Goal: Task Accomplishment & Management: Use online tool/utility

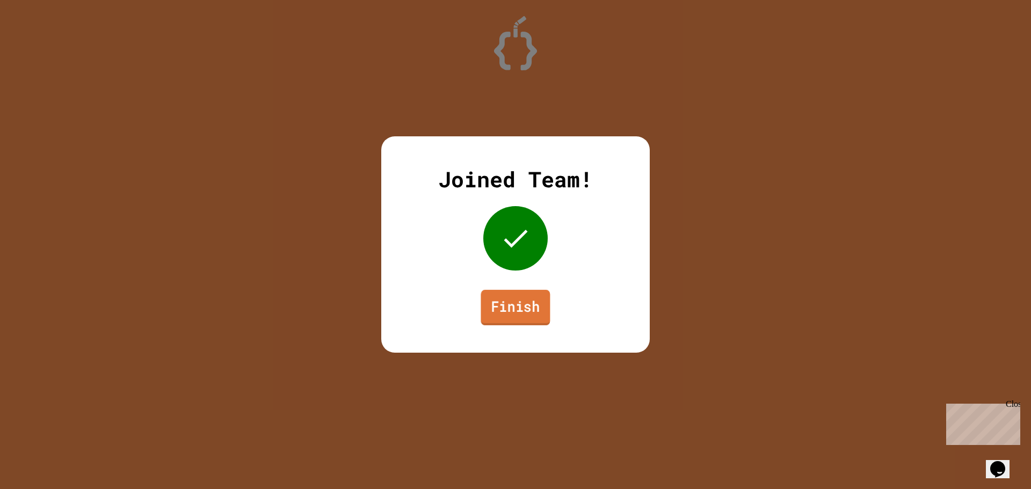
click at [532, 305] on link "Finish" at bounding box center [515, 307] width 69 height 35
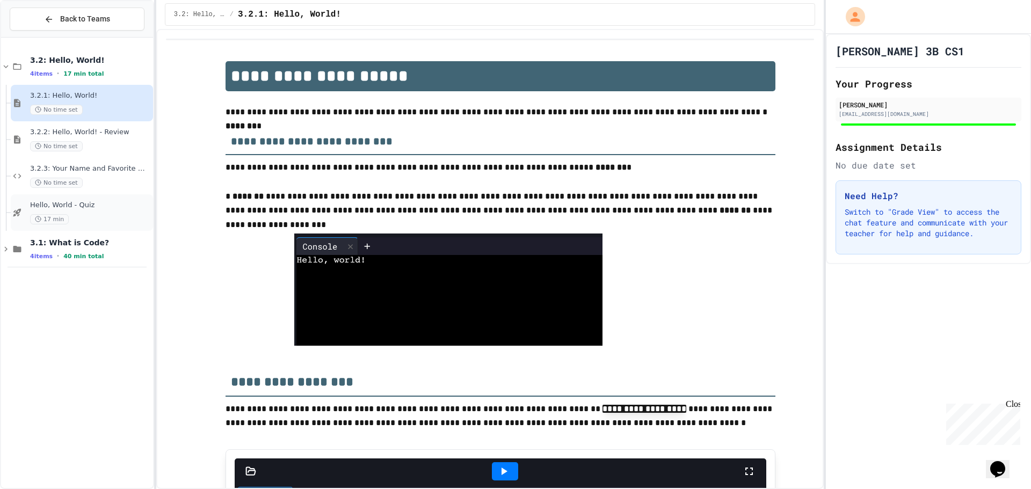
click at [97, 217] on div "17 min" at bounding box center [90, 219] width 121 height 10
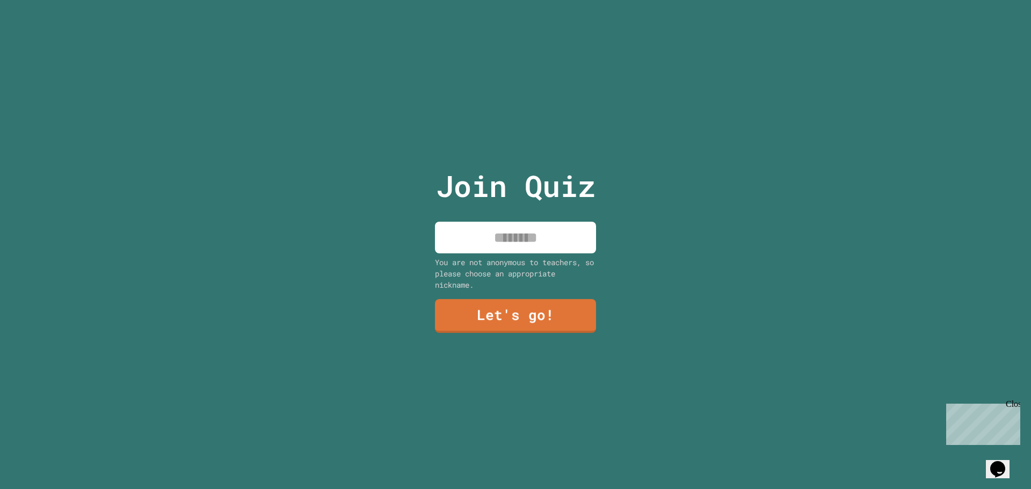
click at [502, 241] on input at bounding box center [515, 238] width 161 height 32
type input "***"
click at [548, 309] on link "Let's go!" at bounding box center [516, 314] width 158 height 35
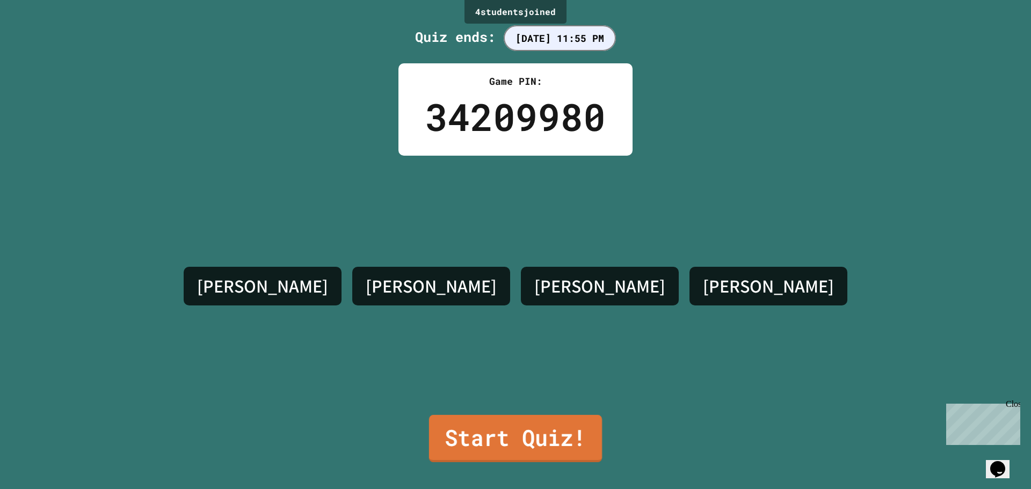
click at [515, 434] on link "Start Quiz!" at bounding box center [515, 438] width 173 height 47
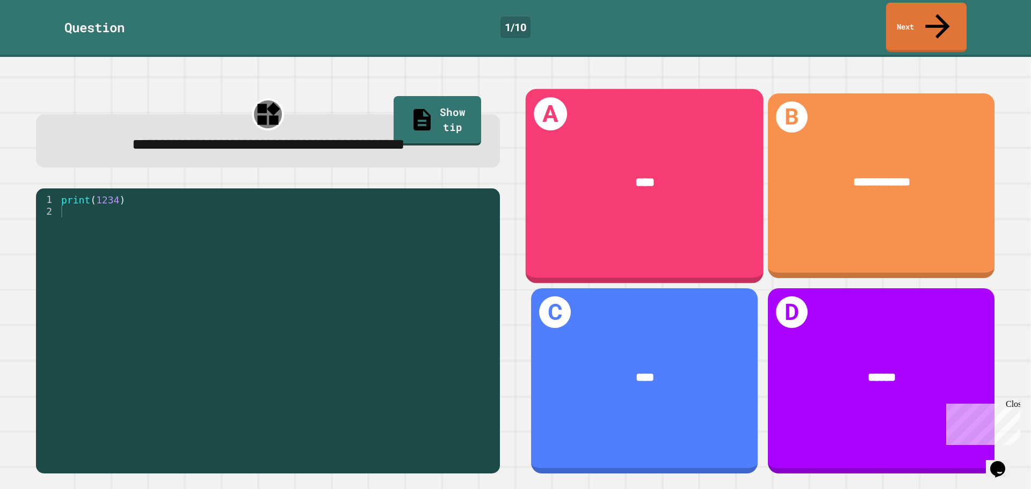
click at [613, 180] on div "****" at bounding box center [645, 182] width 238 height 69
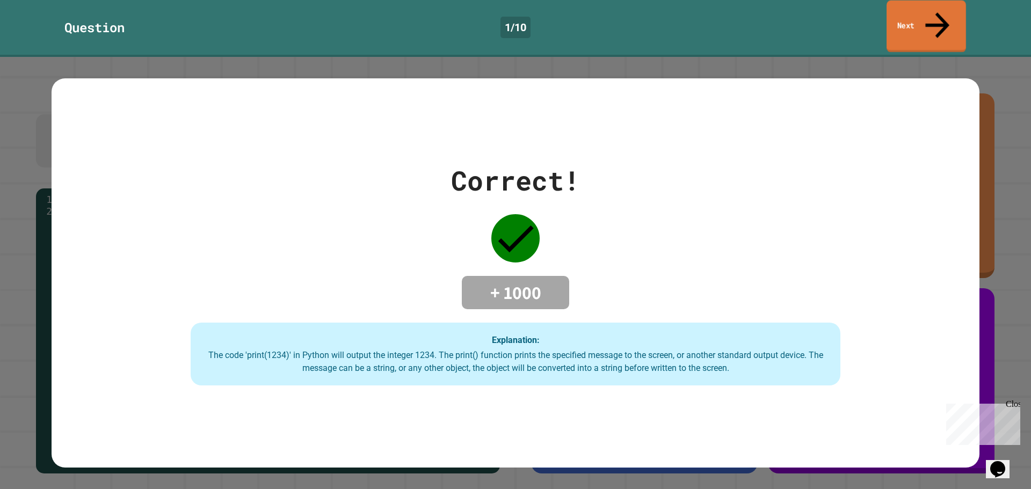
click at [944, 15] on link "Next" at bounding box center [925, 27] width 79 height 52
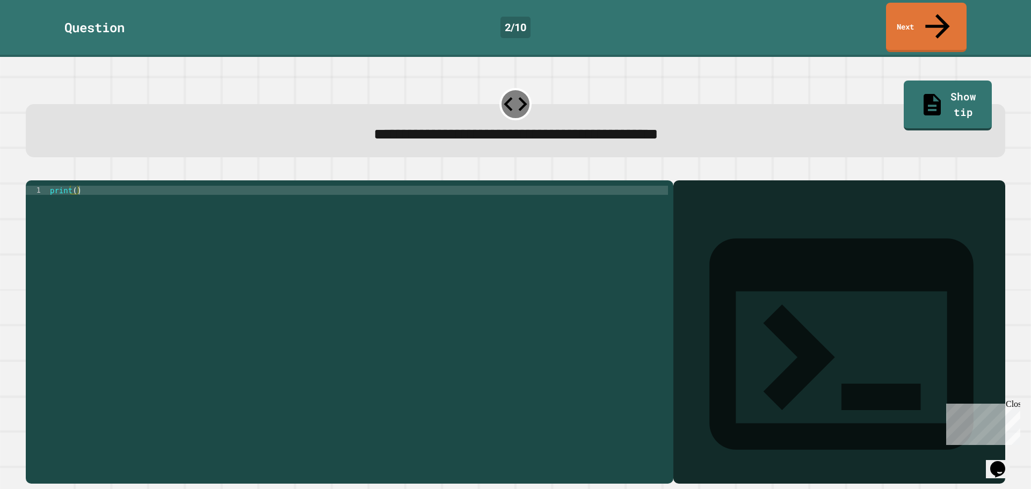
click at [74, 186] on div "print ( )" at bounding box center [358, 332] width 620 height 292
type textarea "**********"
click at [31, 172] on button "button" at bounding box center [31, 172] width 0 height 0
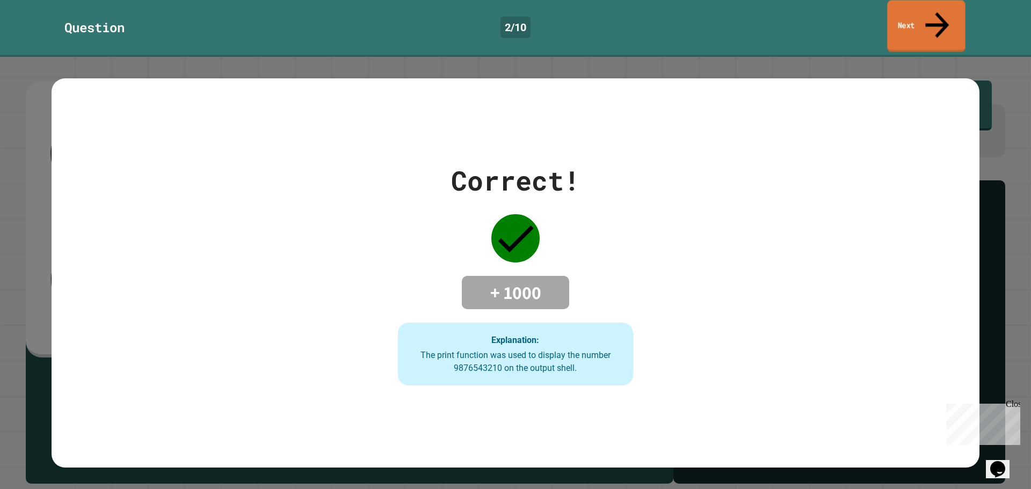
click at [927, 12] on link "Next" at bounding box center [926, 26] width 78 height 52
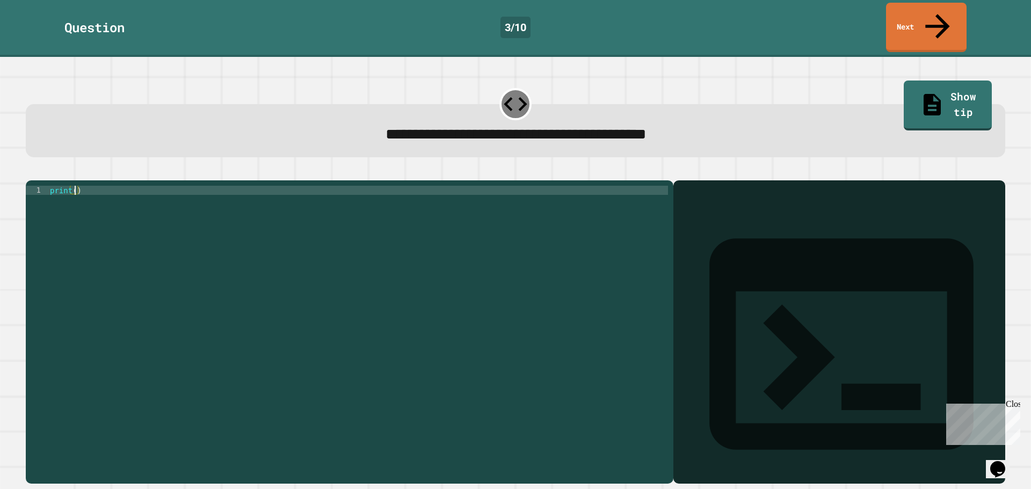
click at [74, 186] on div "print ( )" at bounding box center [358, 332] width 620 height 292
type textarea "**********"
click at [31, 172] on icon "button" at bounding box center [31, 172] width 0 height 0
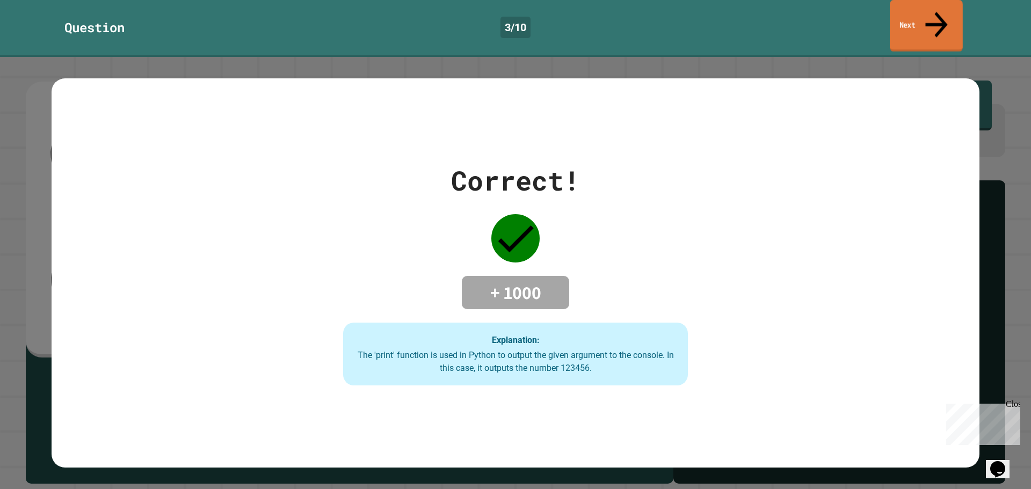
click at [922, 16] on link "Next" at bounding box center [926, 26] width 73 height 52
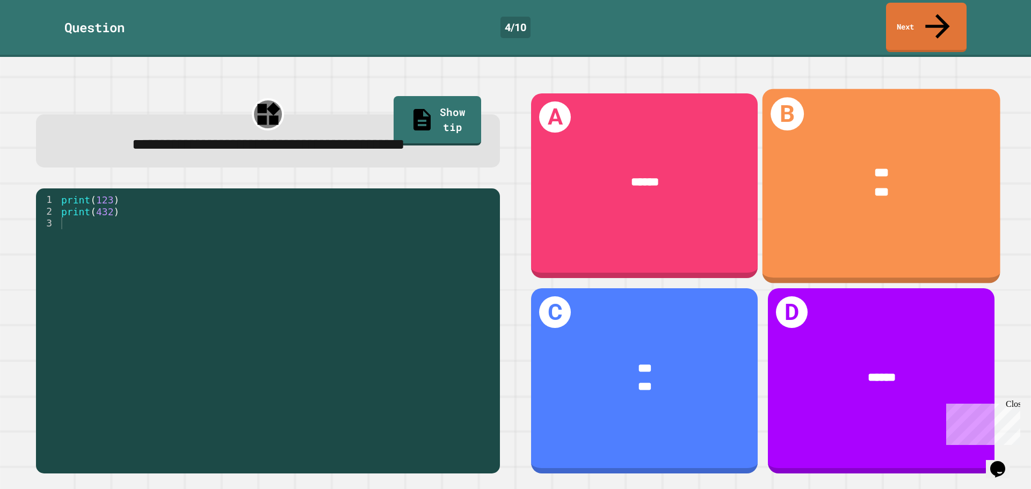
click at [893, 186] on div "*** ***" at bounding box center [881, 183] width 238 height 88
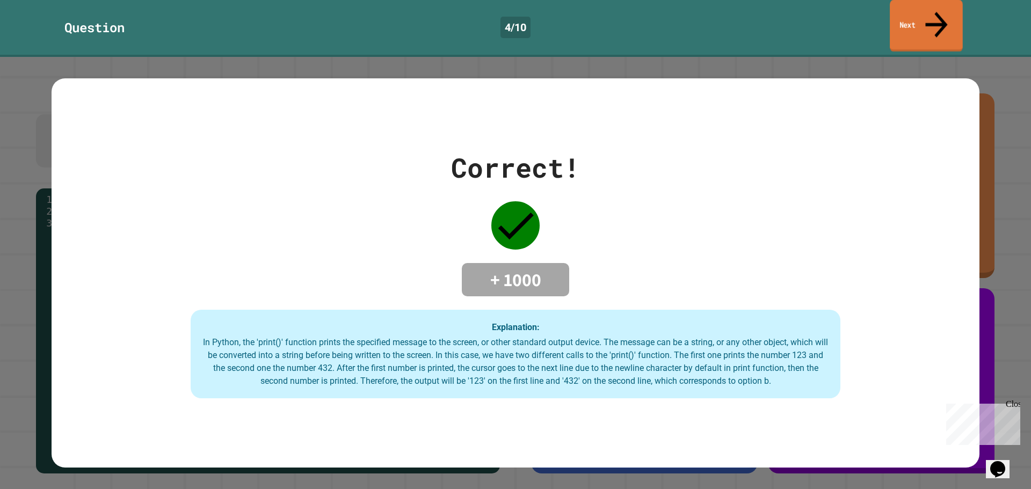
click at [910, 3] on link "Next" at bounding box center [926, 26] width 73 height 52
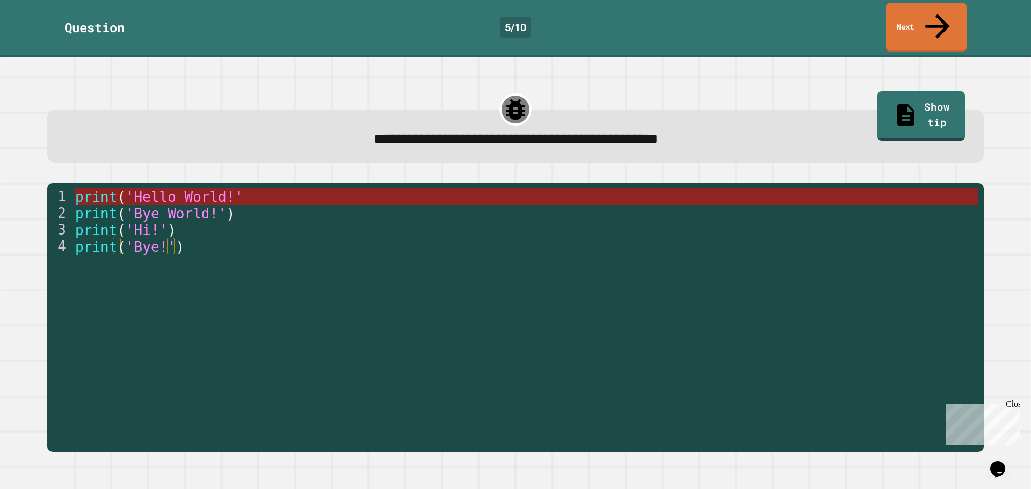
click at [126, 189] on span "'Hello World!'" at bounding box center [185, 197] width 118 height 16
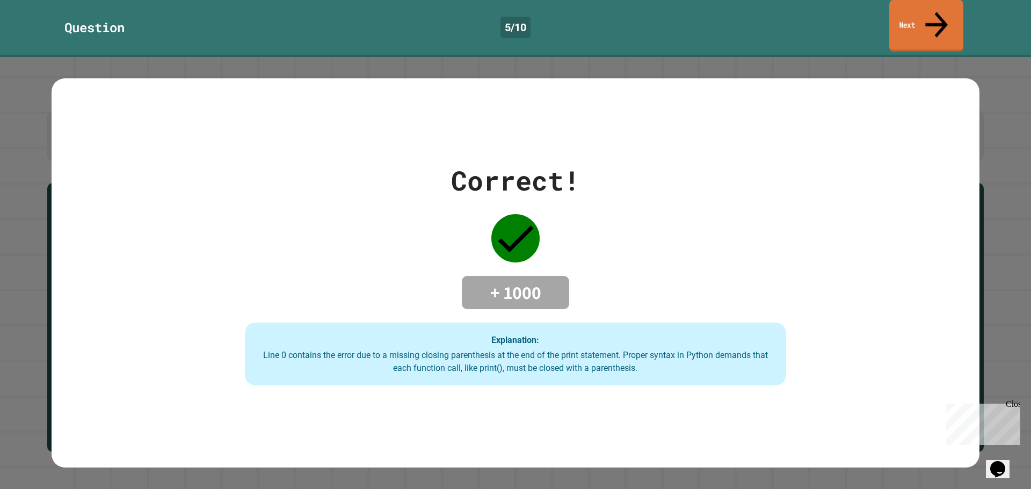
click at [924, 9] on link "Next" at bounding box center [926, 26] width 74 height 52
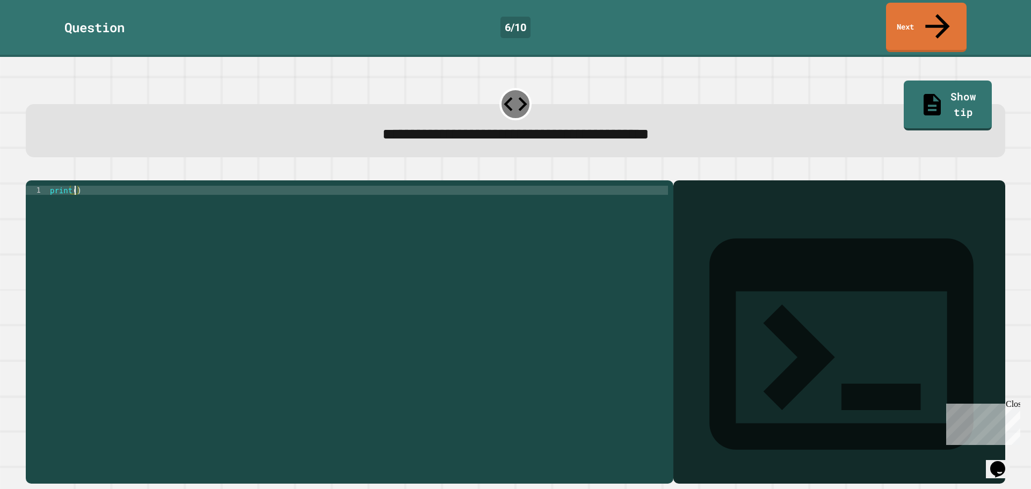
click at [74, 186] on div "print ( )" at bounding box center [358, 332] width 620 height 292
type textarea "**********"
click at [31, 172] on icon "button" at bounding box center [31, 172] width 0 height 0
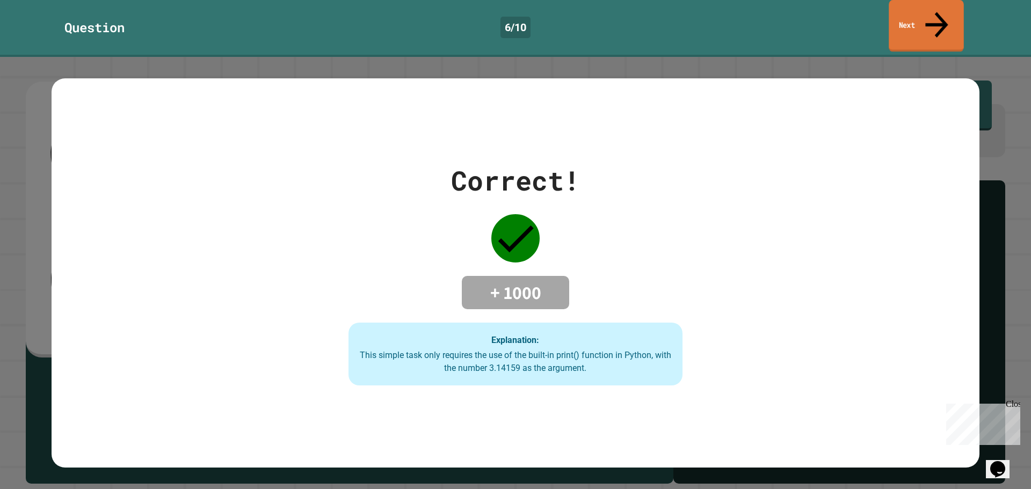
click at [899, 17] on link "Next" at bounding box center [926, 26] width 75 height 52
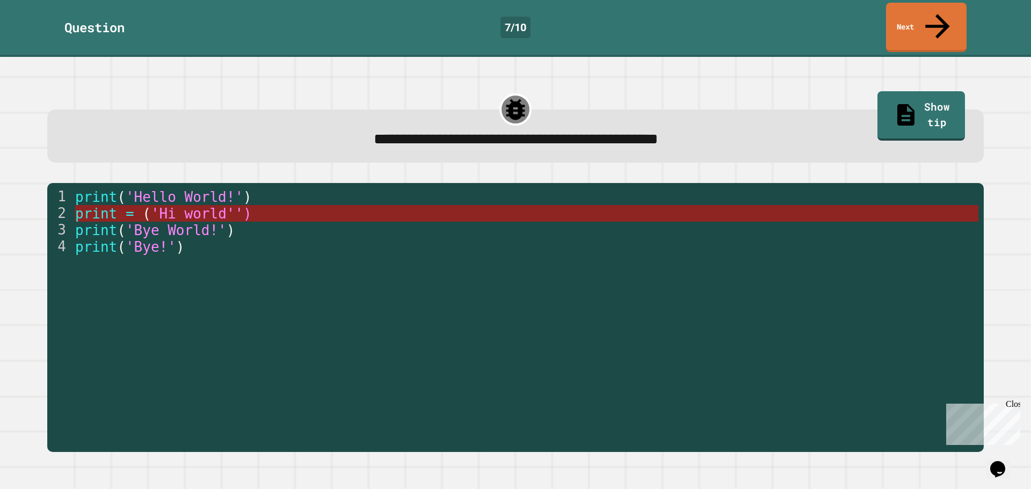
click at [210, 206] on span "'Hi world'')" at bounding box center [200, 214] width 101 height 16
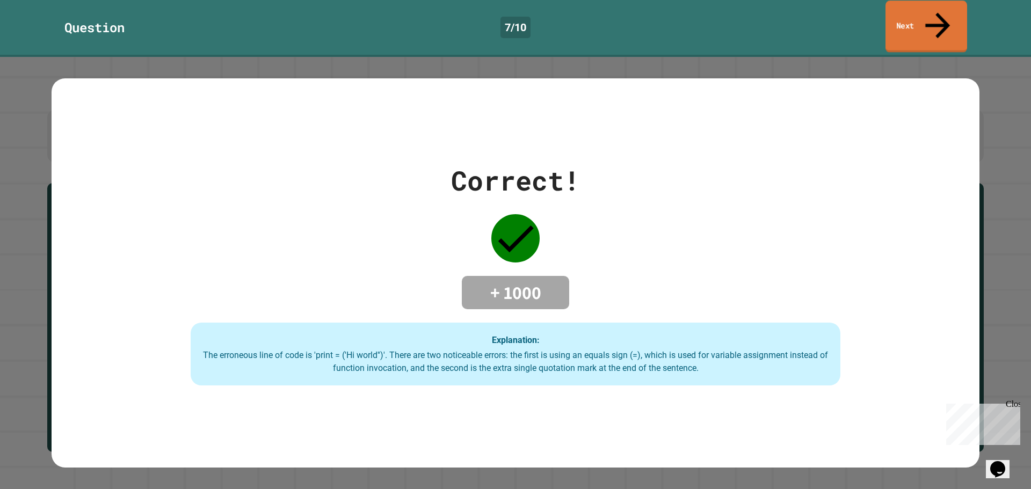
click at [904, 16] on link "Next" at bounding box center [926, 27] width 82 height 52
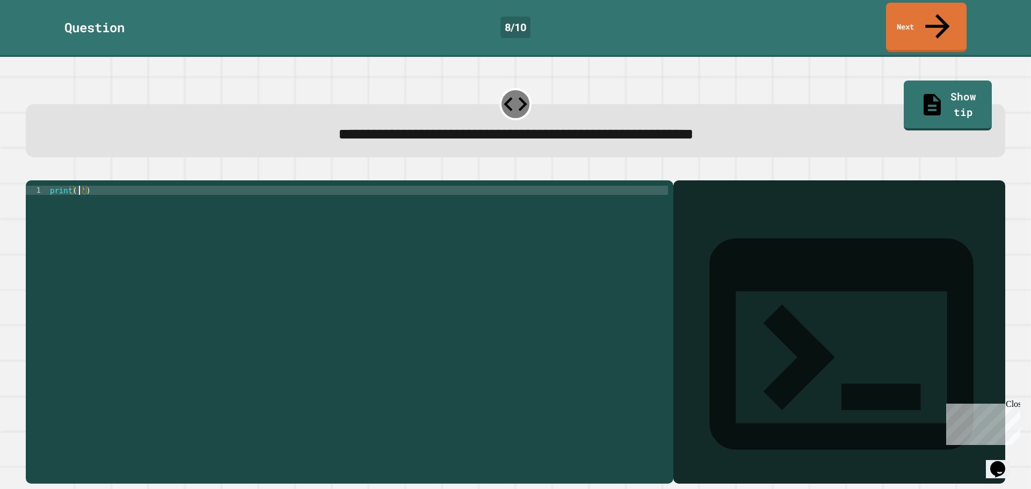
click at [77, 186] on div "print ( '' )" at bounding box center [358, 332] width 620 height 292
click at [84, 186] on div "print ( 'It' s a beautiful day )" at bounding box center [358, 332] width 620 height 292
click at [86, 186] on div "print ( 'It' s a beautiful day )" at bounding box center [358, 332] width 620 height 292
click at [89, 186] on div "print ( 'It' s a beautiful day )" at bounding box center [358, 332] width 620 height 292
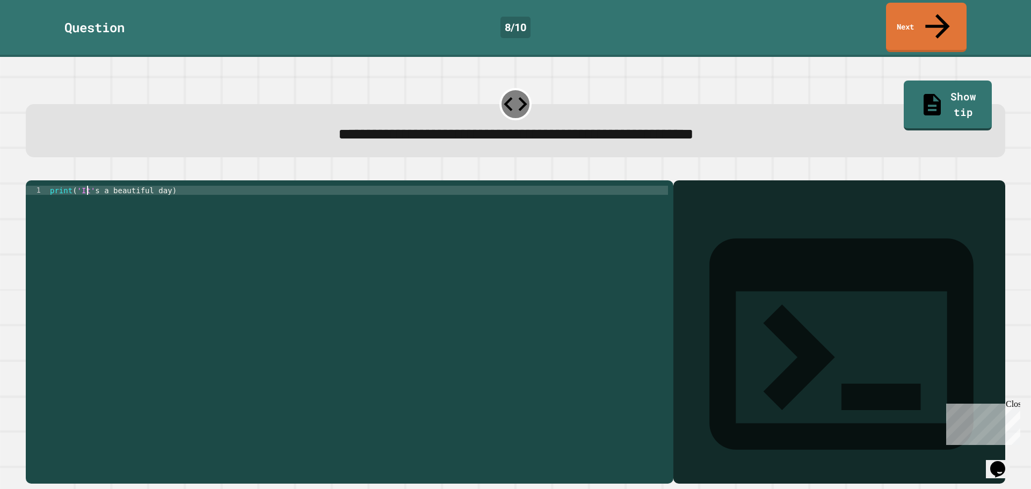
click at [89, 186] on div "print ( 'It' s a beautiful day )" at bounding box center [358, 332] width 620 height 292
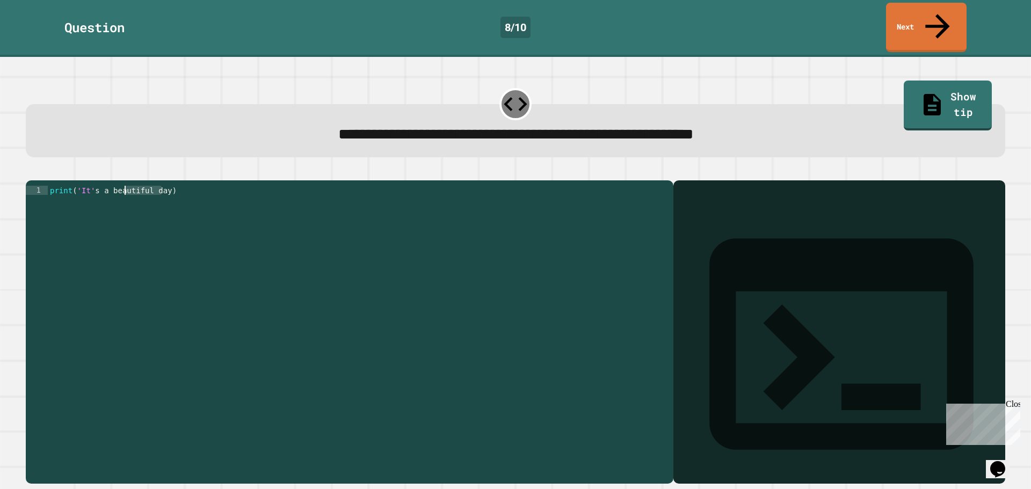
drag, startPoint x: 159, startPoint y: 181, endPoint x: 123, endPoint y: 182, distance: 36.5
click at [123, 186] on div "print ( 'It' s a beautiful day )" at bounding box center [358, 332] width 620 height 292
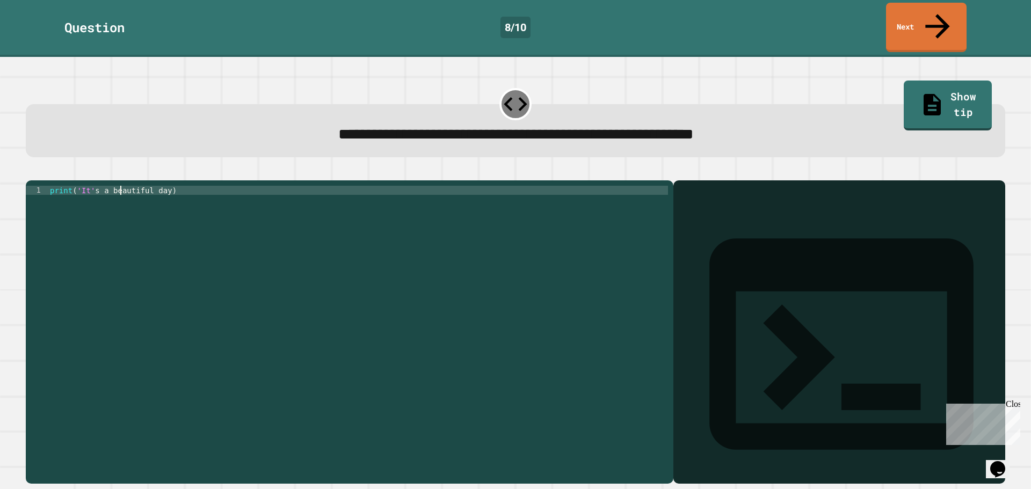
click at [122, 186] on div "print ( 'It' s a beautiful day )" at bounding box center [358, 332] width 620 height 292
click at [141, 186] on div "print ( 'It' s autiful day )" at bounding box center [358, 332] width 620 height 292
click at [145, 186] on div "print ( 'It' s autiful day )" at bounding box center [358, 332] width 620 height 292
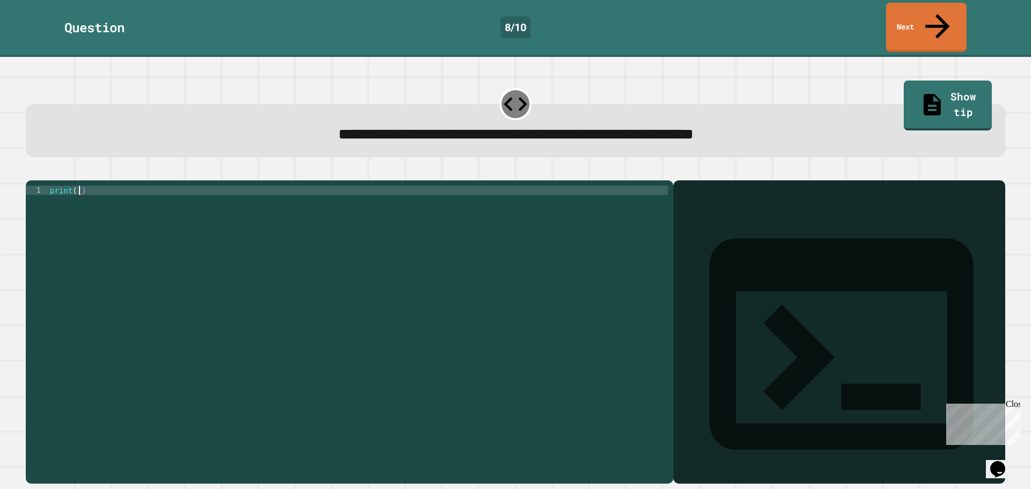
click at [63, 174] on icon "button" at bounding box center [59, 178] width 9 height 9
click at [78, 186] on div "print ( '' )" at bounding box center [358, 323] width 620 height 274
click at [79, 186] on div "print ( 'its a beautiful day' )" at bounding box center [358, 332] width 620 height 292
click at [81, 186] on div "print ( 'its a beautiful day' )" at bounding box center [358, 332] width 620 height 292
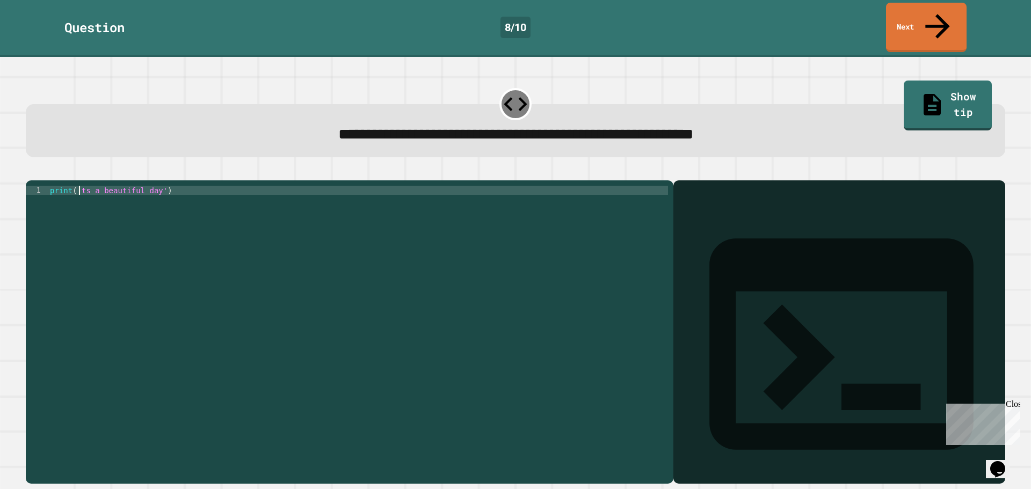
scroll to position [0, 2]
click at [31, 172] on icon "button" at bounding box center [31, 172] width 0 height 0
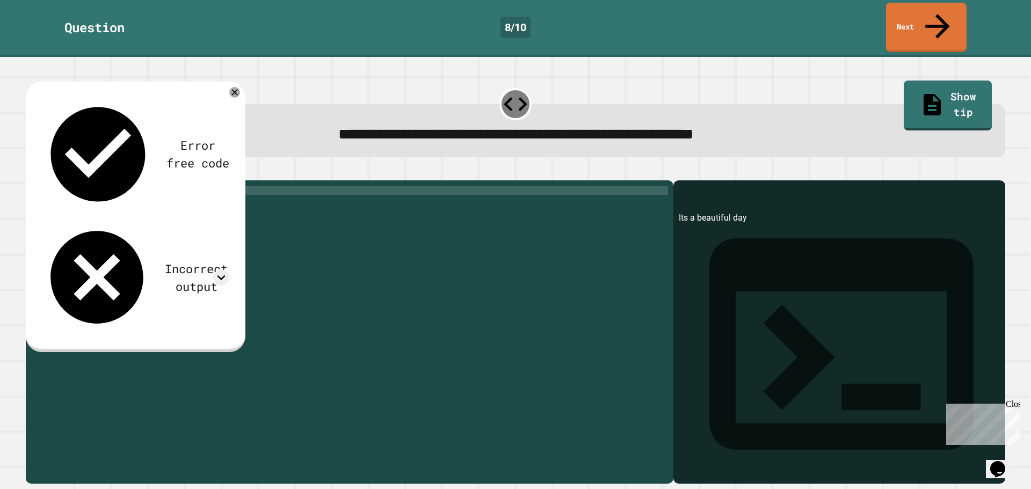
click at [86, 186] on div "print ( 'Its a beautiful day' )" at bounding box center [358, 332] width 620 height 292
click at [216, 270] on icon at bounding box center [221, 278] width 16 height 16
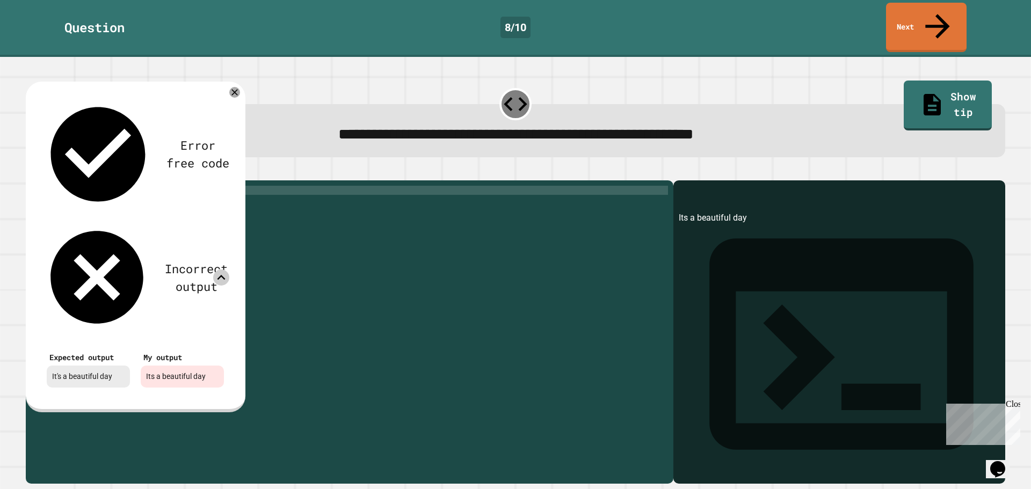
click at [226, 270] on icon at bounding box center [221, 278] width 16 height 16
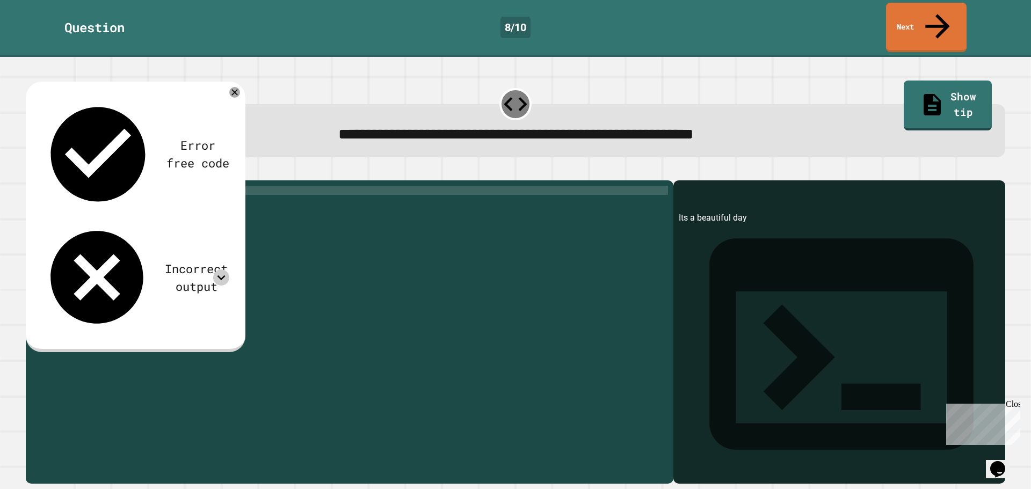
click at [85, 186] on div "print ( 'Its a beautiful day' )" at bounding box center [358, 332] width 620 height 292
click at [88, 186] on div "print ( 'Its a beautiful day' )" at bounding box center [358, 332] width 620 height 292
click at [31, 172] on icon "button" at bounding box center [31, 172] width 0 height 0
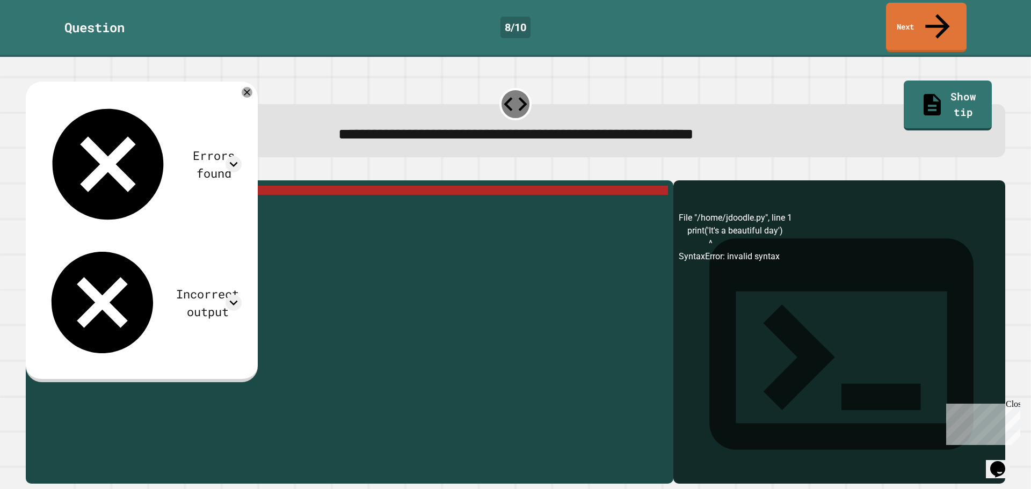
click at [89, 186] on div "print ( 'It' s a beautiful day ')" at bounding box center [358, 332] width 620 height 292
click at [90, 186] on div "print ( 'It' s a beautiful day ')" at bounding box center [358, 332] width 620 height 292
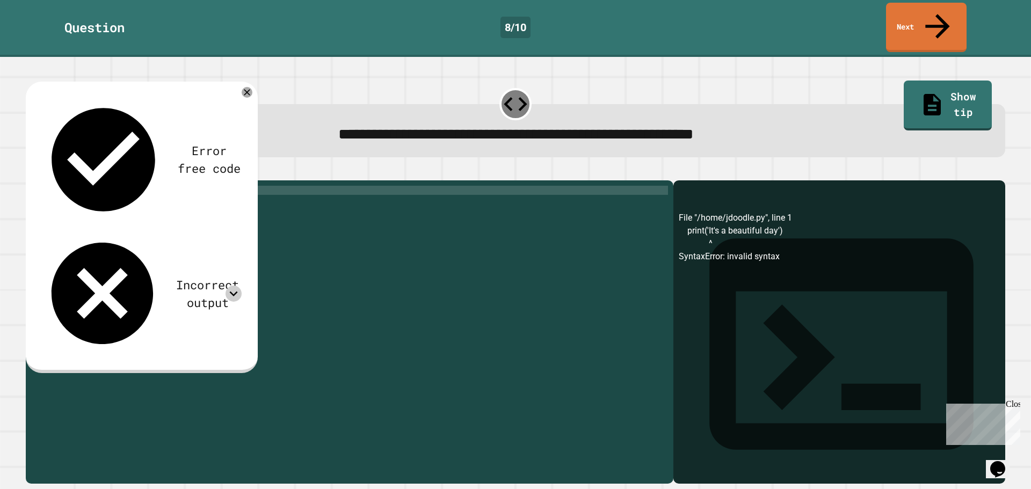
click at [242, 286] on icon at bounding box center [234, 294] width 16 height 16
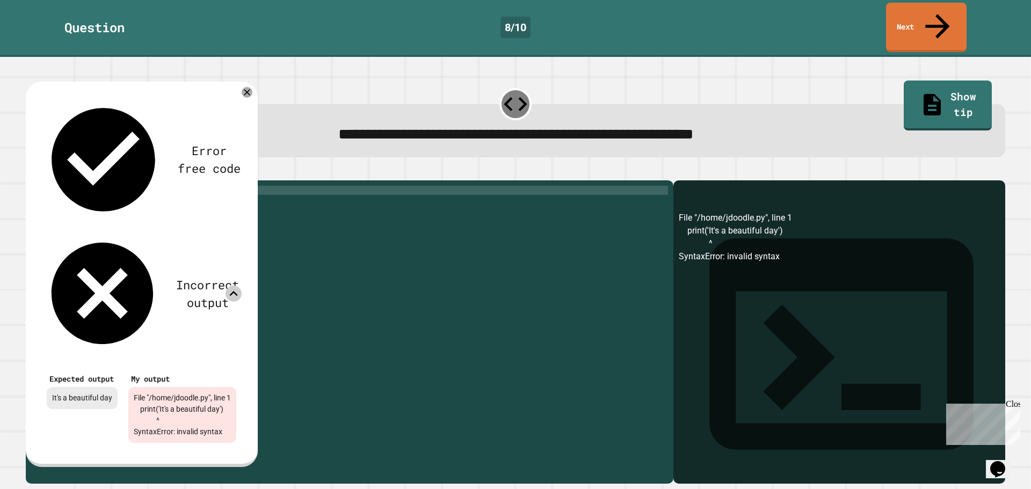
click at [242, 286] on icon at bounding box center [234, 294] width 16 height 16
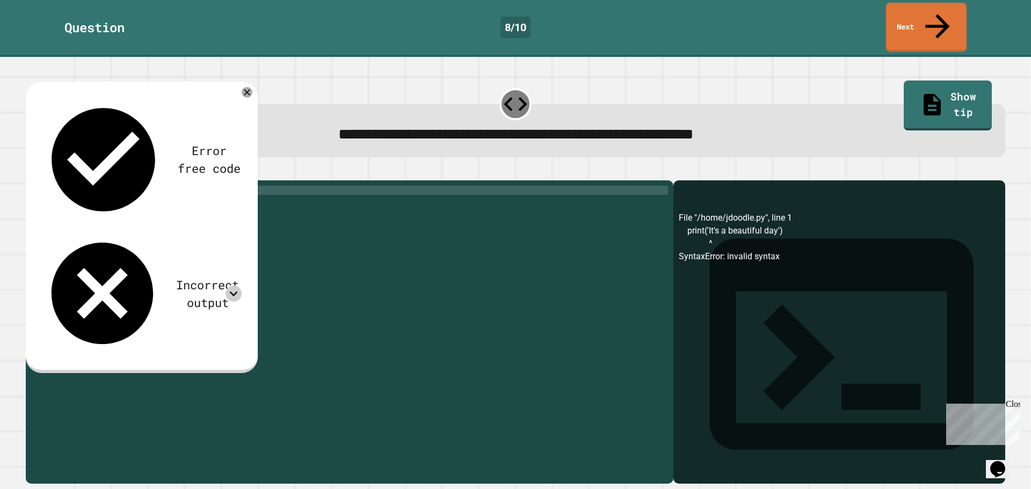
click at [160, 186] on div "print ( 'Its a beautiful day' )" at bounding box center [358, 332] width 620 height 292
click at [76, 186] on div "print ( 'Its a beautiful day)" at bounding box center [358, 332] width 620 height 292
click at [78, 186] on div "print ( 'Its a beautiful day)" at bounding box center [358, 332] width 620 height 292
click at [31, 172] on icon "button" at bounding box center [31, 172] width 0 height 0
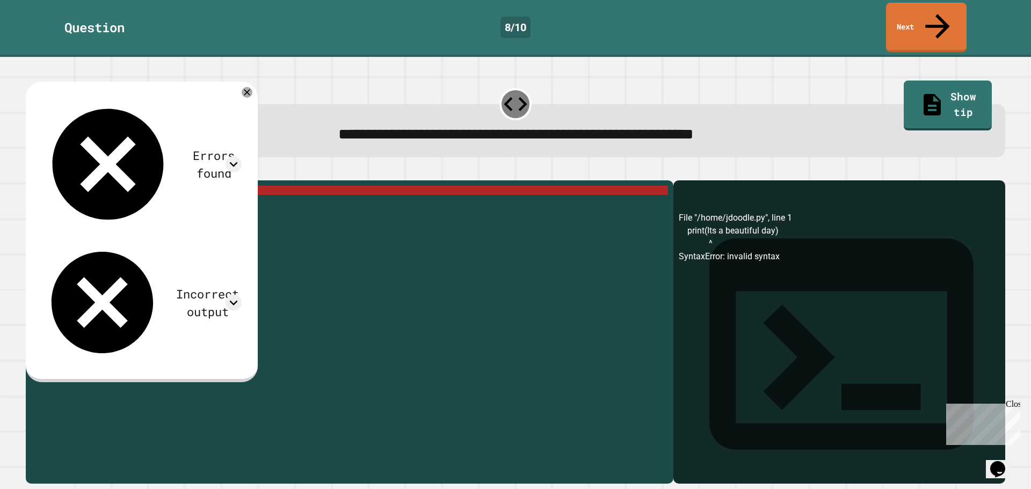
click at [74, 186] on div "print ( Its a beautiful day )" at bounding box center [358, 332] width 620 height 292
drag, startPoint x: 151, startPoint y: 181, endPoint x: 135, endPoint y: 185, distance: 15.9
click at [135, 186] on div "print ( Its a beautiful day )" at bounding box center [358, 332] width 620 height 292
click at [150, 186] on div "print ( Its a beautiful day )" at bounding box center [358, 323] width 620 height 274
click at [152, 186] on div "print ( Its a beautiful day )" at bounding box center [358, 332] width 620 height 292
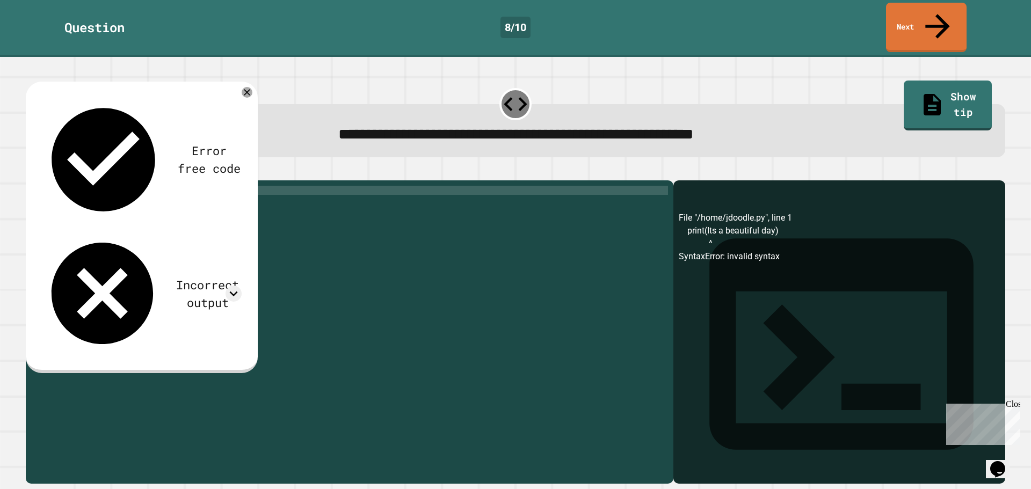
scroll to position [0, 2]
click at [95, 168] on div at bounding box center [515, 174] width 979 height 13
click at [53, 172] on icon "button" at bounding box center [53, 172] width 0 height 0
click at [77, 186] on div "print ( '' )" at bounding box center [358, 323] width 620 height 274
click at [77, 186] on div "print ( '' )" at bounding box center [358, 332] width 620 height 292
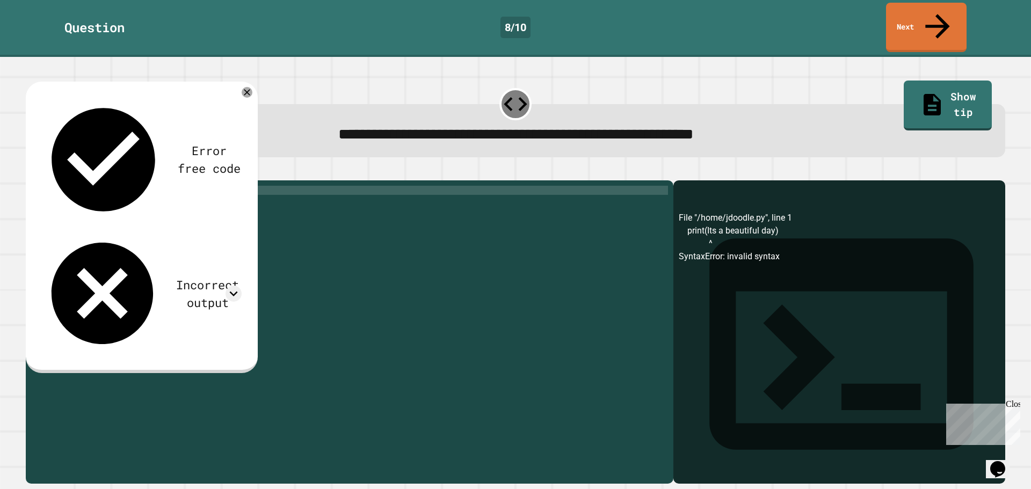
scroll to position [0, 7]
click at [31, 172] on icon "button" at bounding box center [31, 172] width 0 height 0
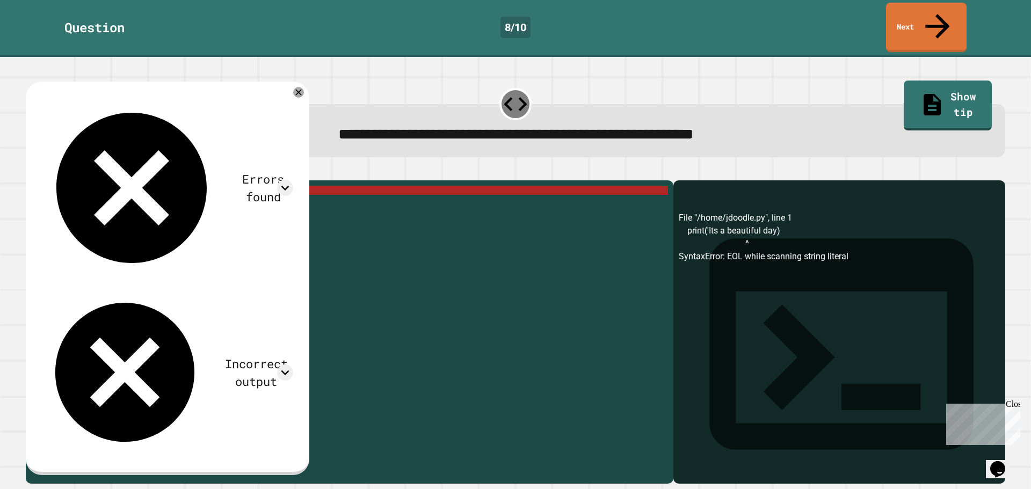
click at [157, 186] on div "print ( 'Its a beautiful day)" at bounding box center [358, 332] width 620 height 292
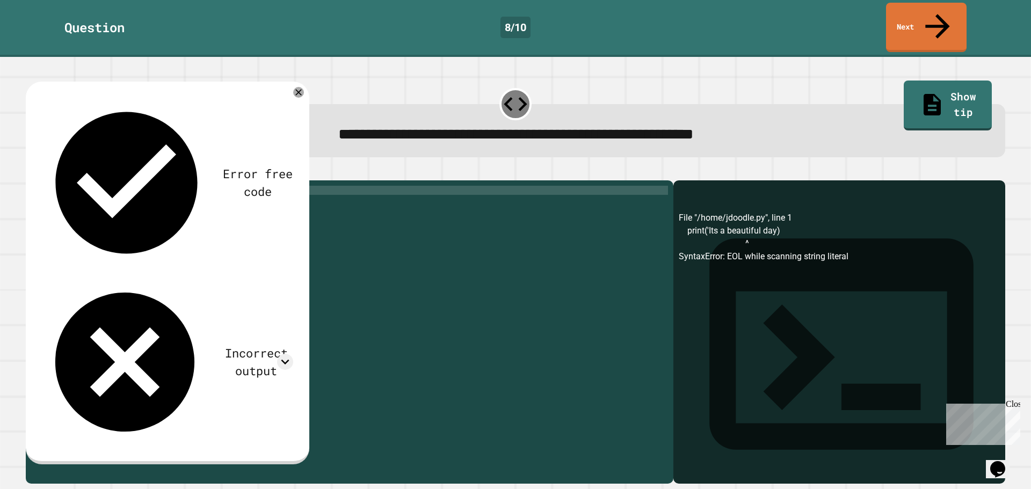
click at [31, 172] on button "button" at bounding box center [31, 172] width 0 height 0
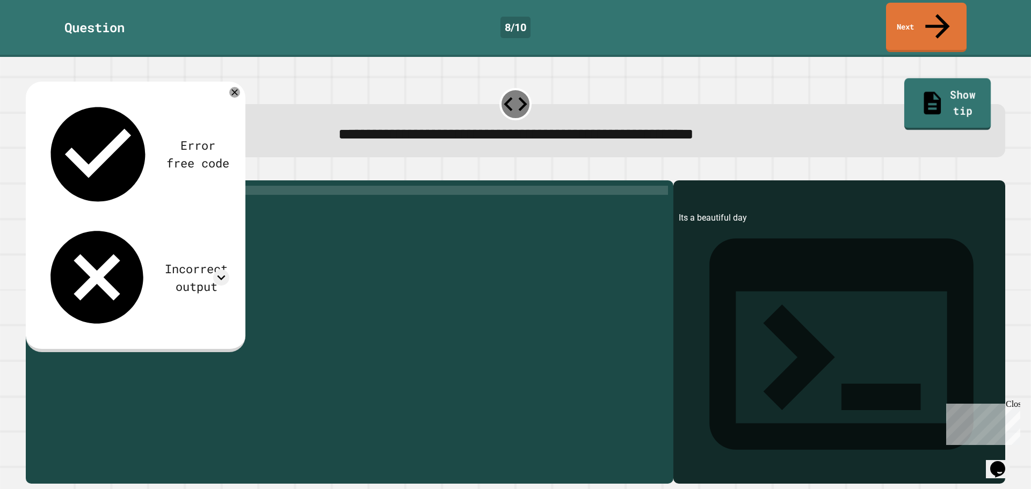
click at [923, 81] on link "Show tip" at bounding box center [947, 104] width 86 height 52
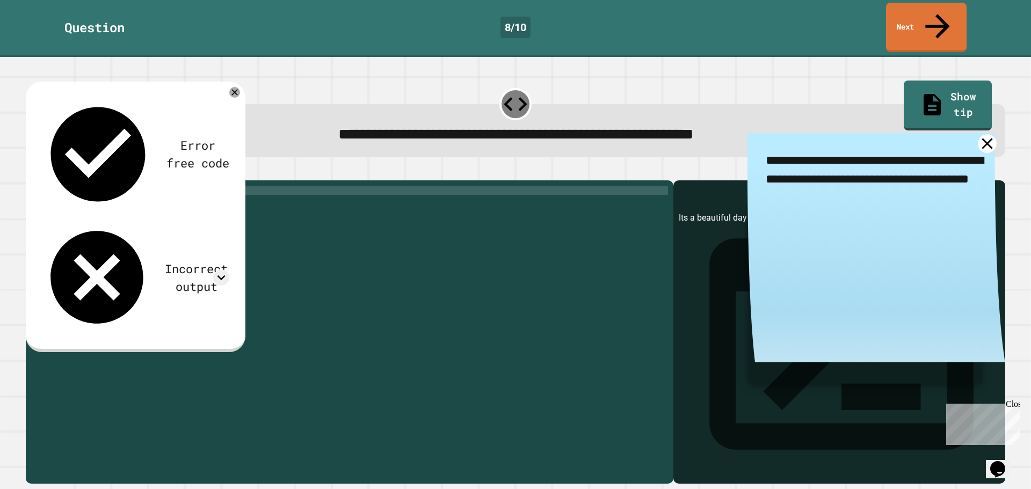
click at [978, 134] on icon at bounding box center [987, 143] width 19 height 19
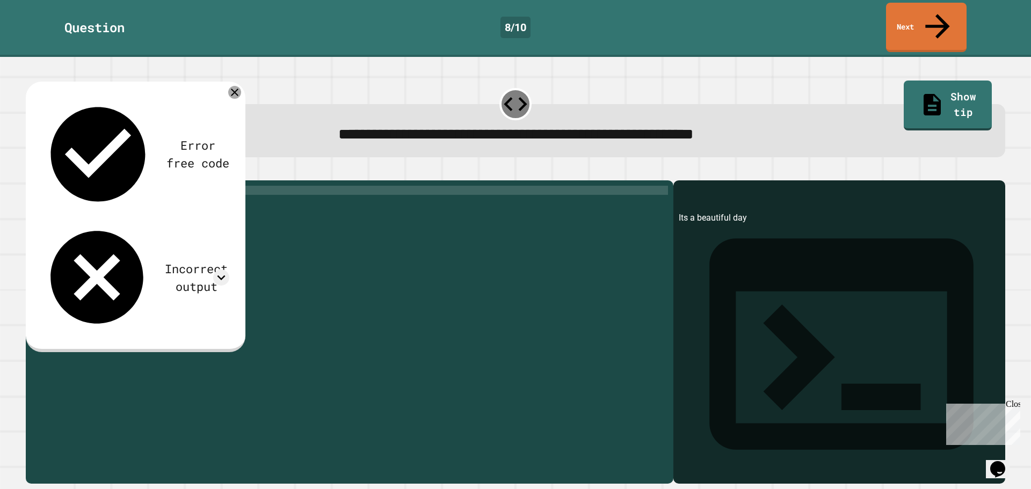
click at [237, 89] on icon at bounding box center [235, 93] width 8 height 8
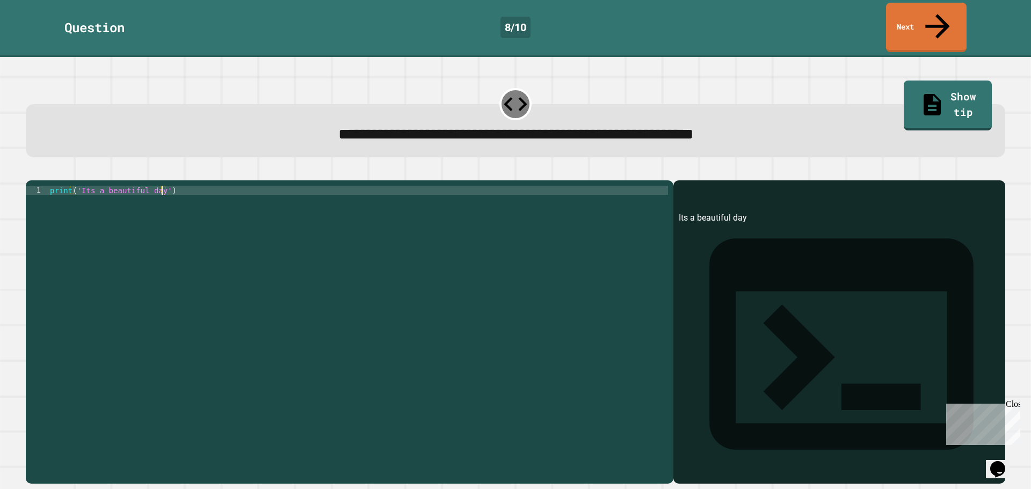
click at [161, 186] on div "print ( 'Its a beautiful day' )" at bounding box center [358, 332] width 620 height 292
click at [84, 186] on div "print ( 'Its a beautiful day' )" at bounding box center [358, 332] width 620 height 292
click at [87, 186] on div "print ( 'Its a beautiful day' )" at bounding box center [358, 332] width 620 height 292
click at [41, 174] on icon "button" at bounding box center [38, 178] width 6 height 8
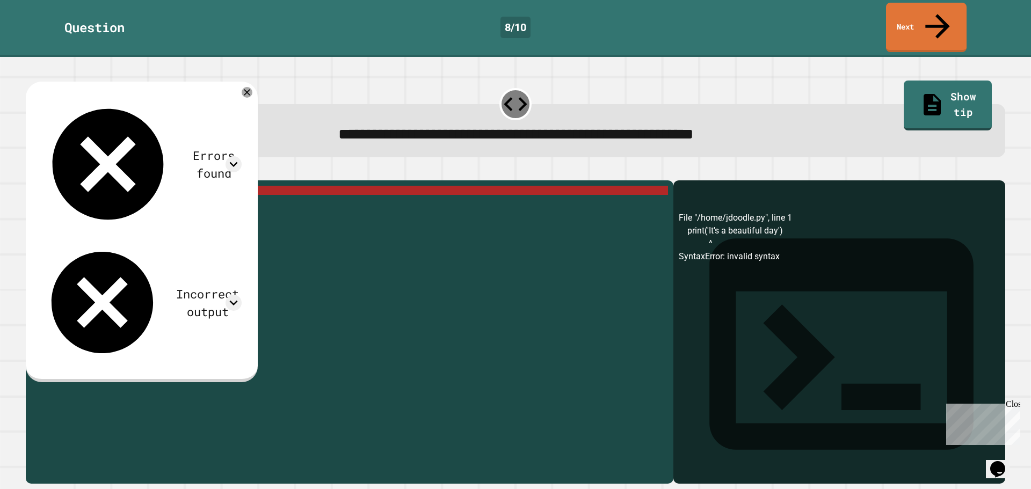
click at [90, 186] on div "print ( 'It' s a beautiful day ')" at bounding box center [358, 332] width 620 height 292
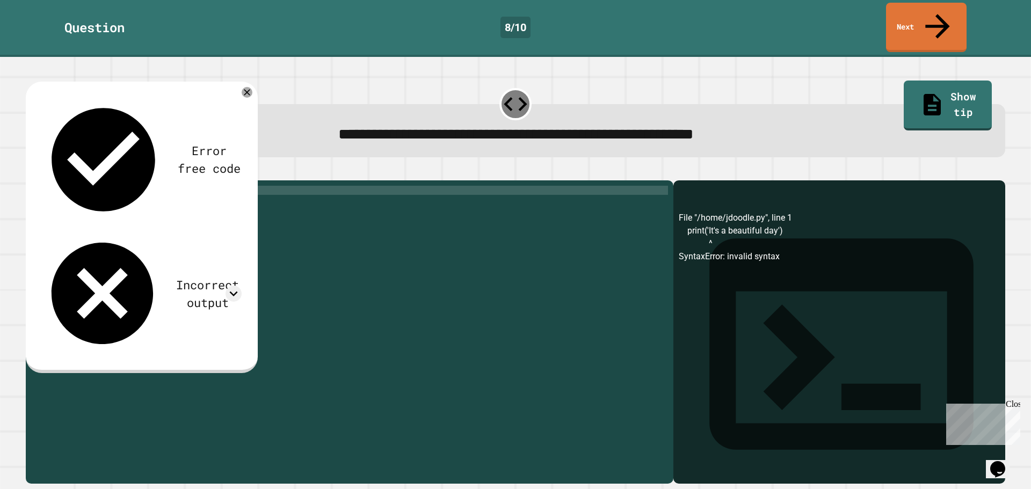
type textarea "**********"
click at [932, 19] on link "Next" at bounding box center [926, 26] width 73 height 52
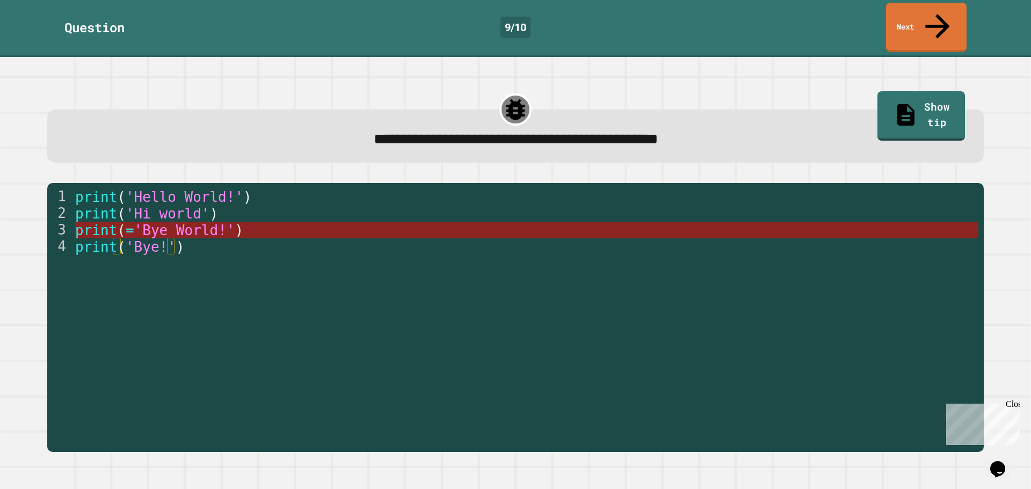
click at [178, 222] on span "'Bye World!'" at bounding box center [184, 230] width 101 height 16
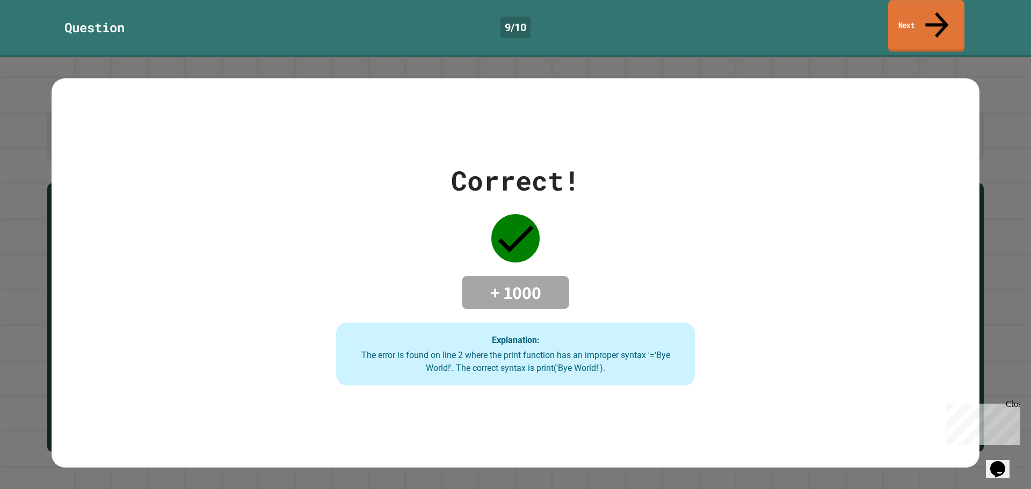
click at [943, 20] on link "Next" at bounding box center [926, 26] width 76 height 52
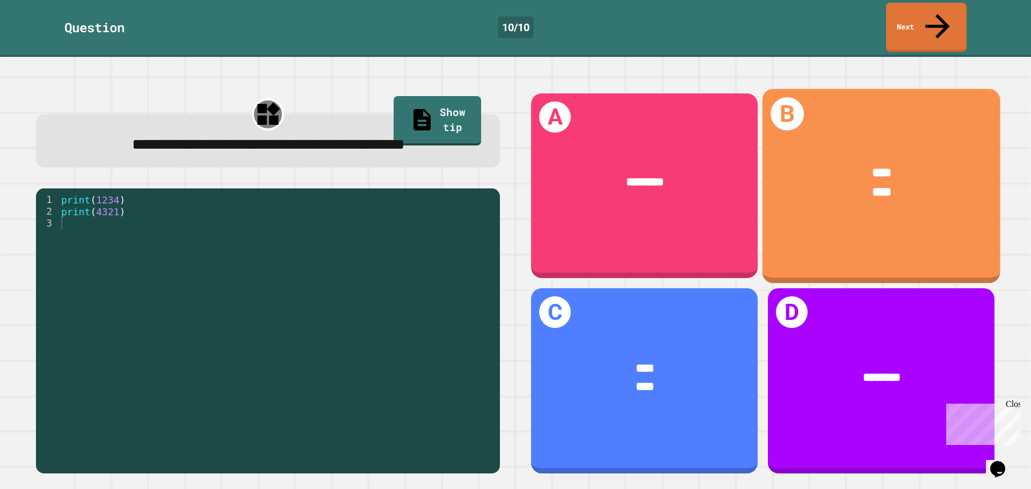
click at [839, 185] on div "**** ****" at bounding box center [881, 183] width 238 height 88
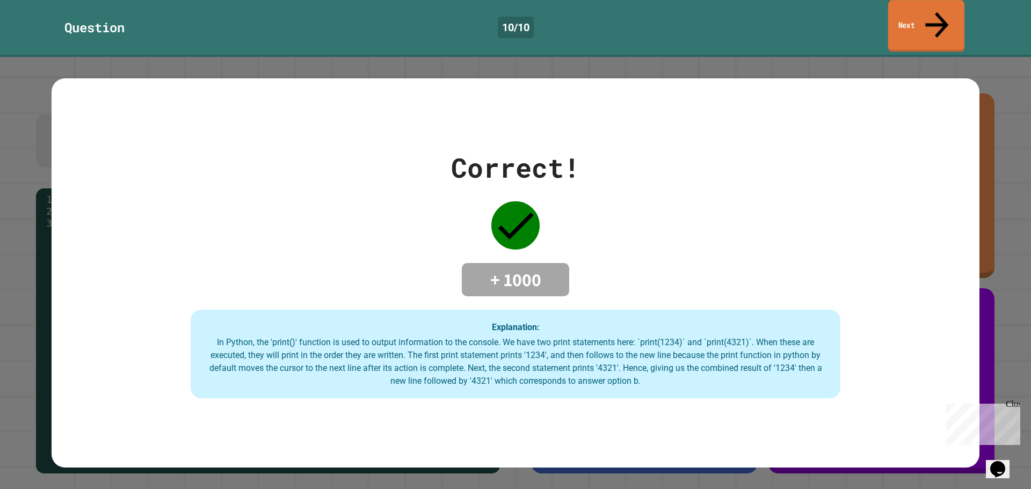
click at [954, 9] on link "Next" at bounding box center [926, 26] width 76 height 52
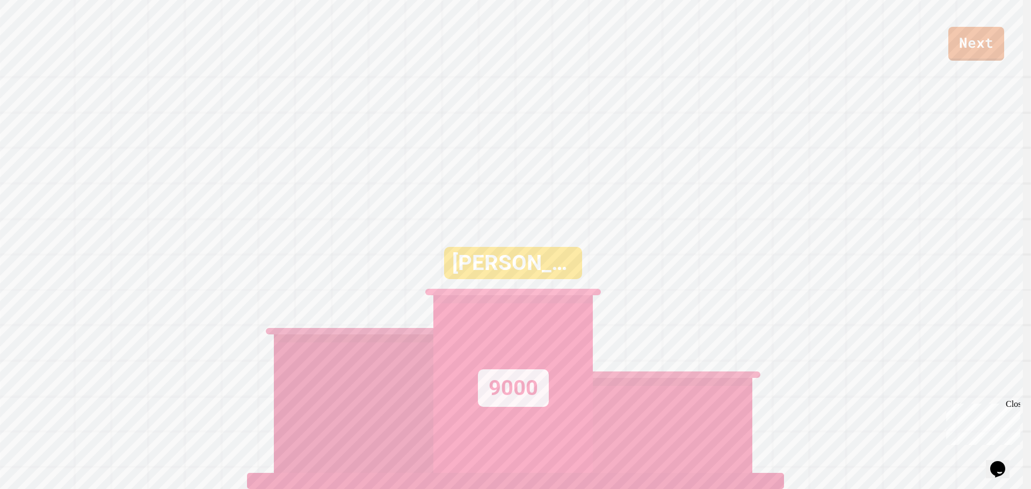
scroll to position [4, 0]
click at [986, 43] on link "Next" at bounding box center [976, 42] width 55 height 35
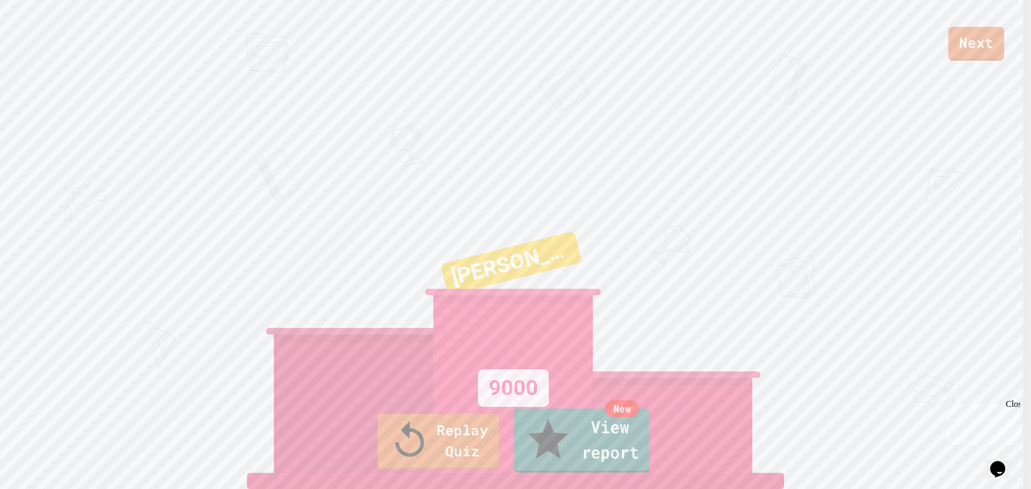
click at [566, 446] on link "New View report" at bounding box center [582, 441] width 136 height 64
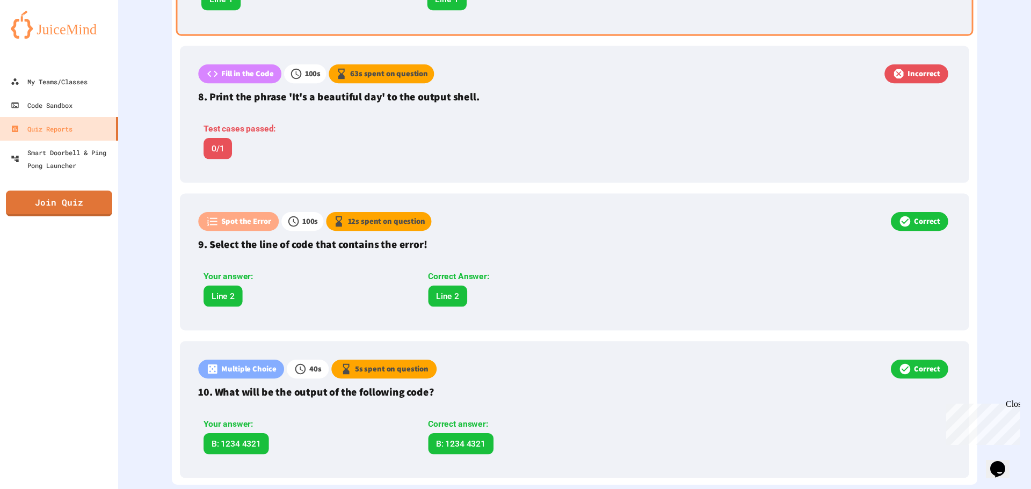
scroll to position [1336, 0]
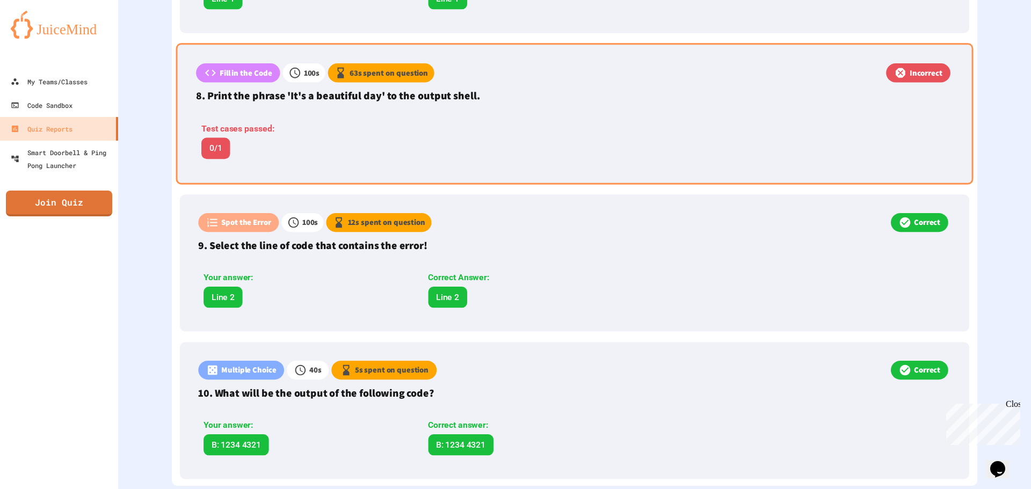
click at [521, 130] on div "Test cases passed: 0/1" at bounding box center [417, 140] width 443 height 37
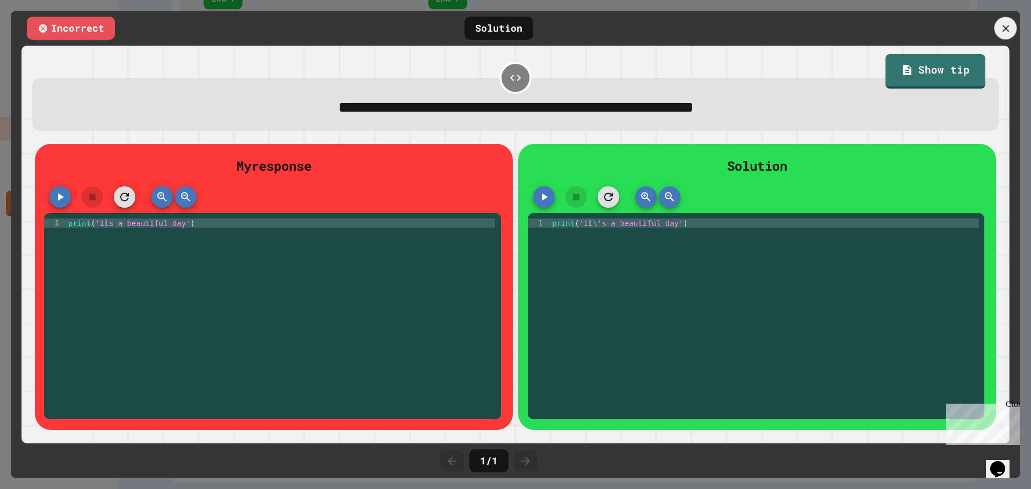
click at [1013, 26] on div at bounding box center [1005, 28] width 23 height 23
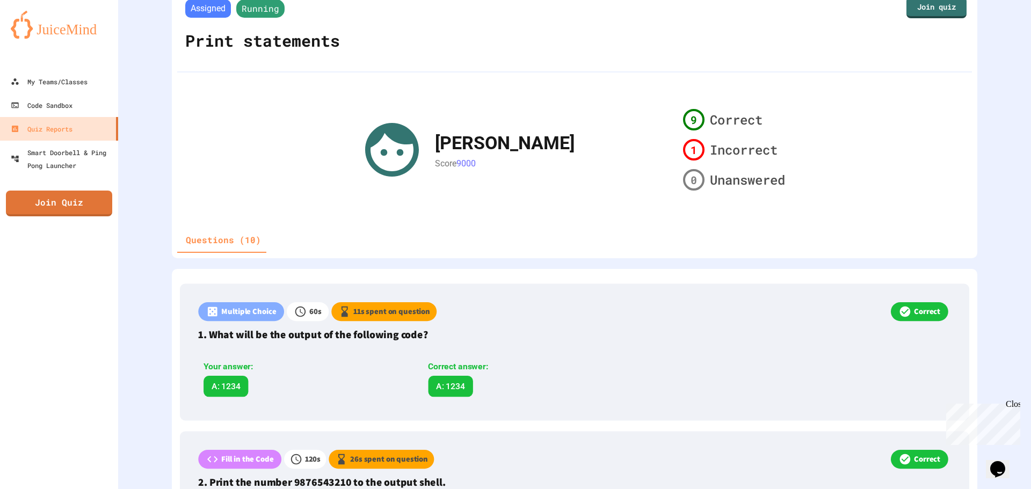
scroll to position [0, 0]
